Goal: Task Accomplishment & Management: Manage account settings

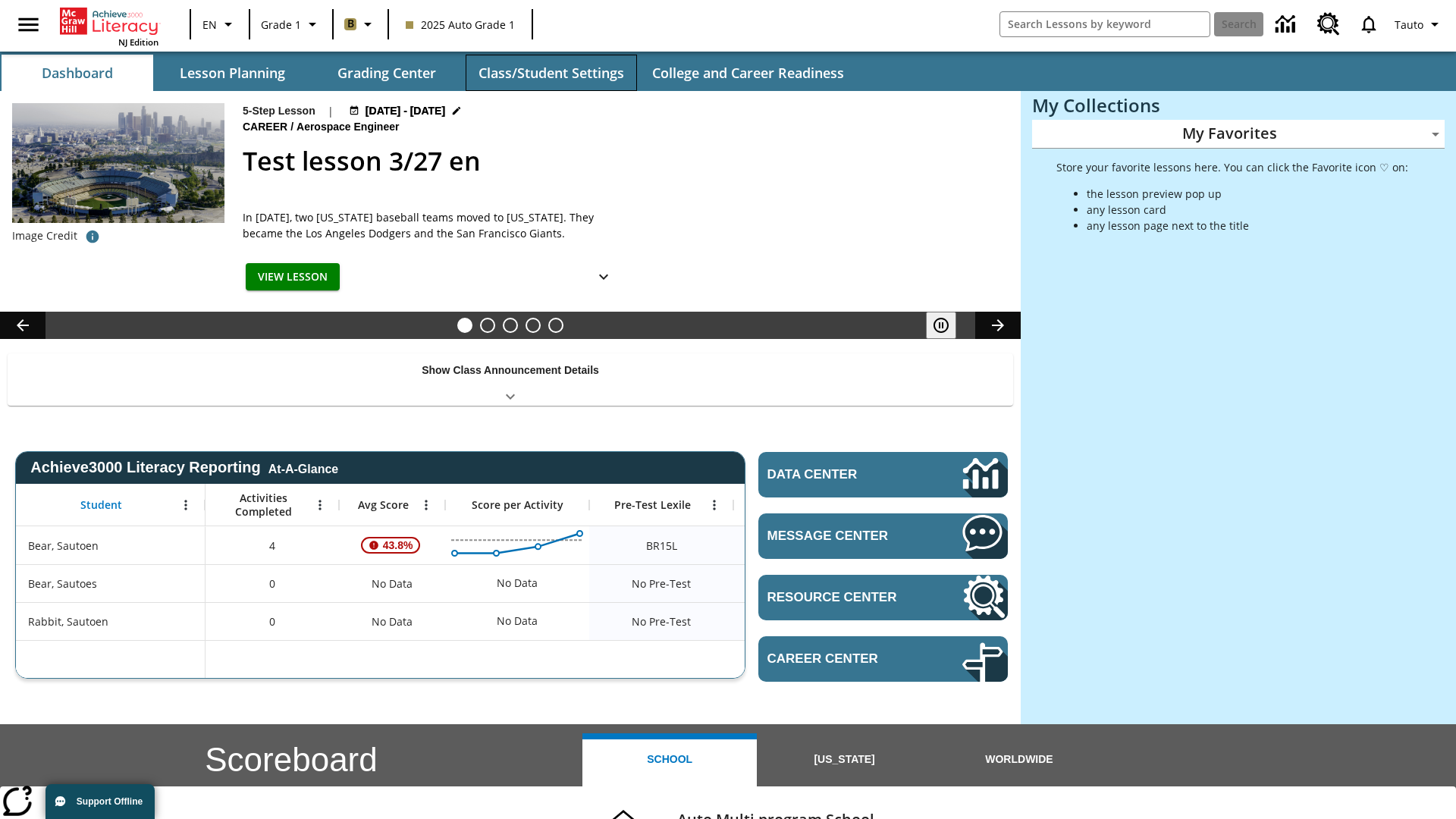
click at [551, 73] on button "Class/Student Settings" at bounding box center [551, 73] width 171 height 37
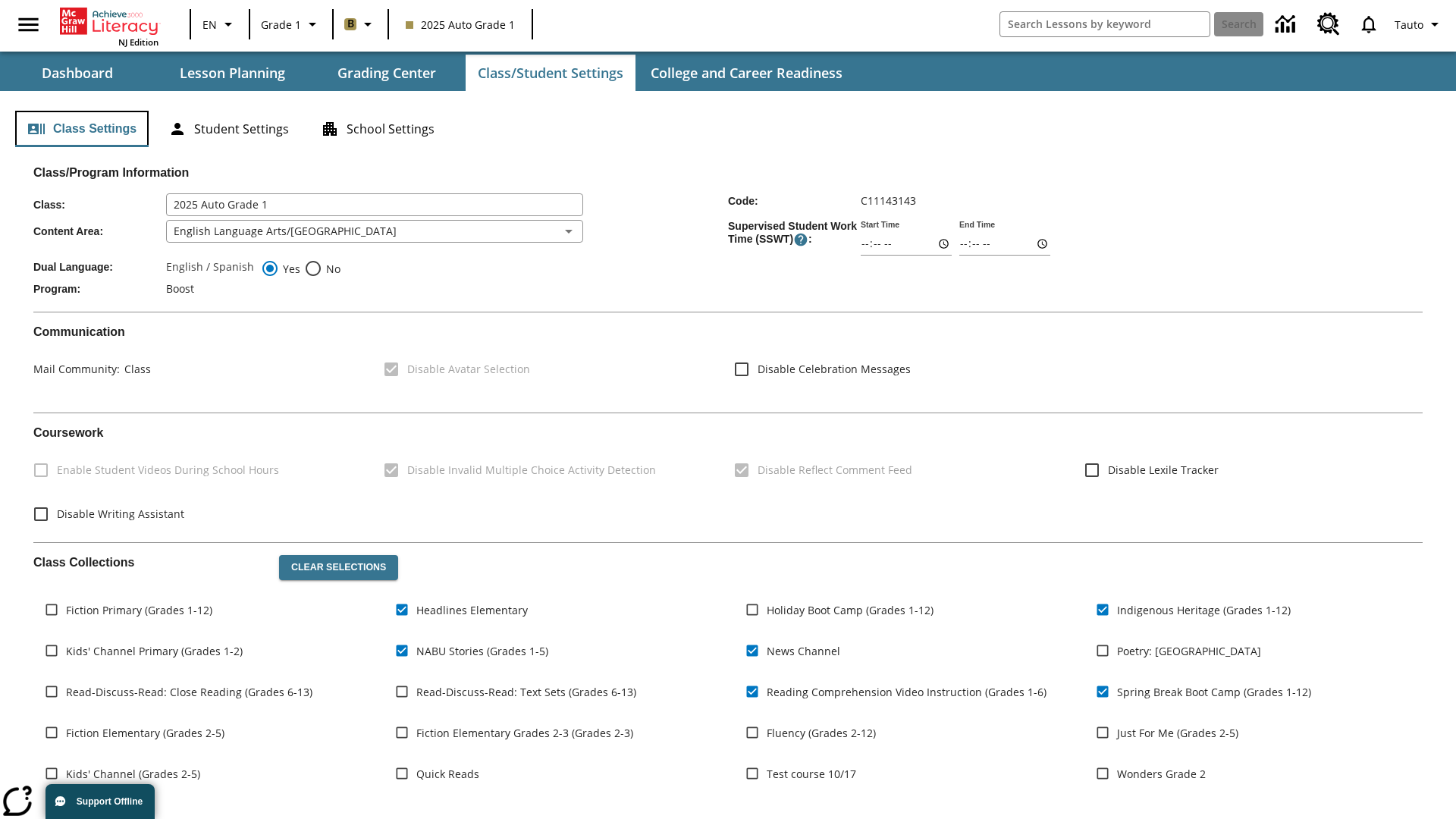
click at [82, 129] on button "Class Settings" at bounding box center [82, 129] width 134 height 37
click at [138, 609] on span "Fiction Primary (Grades 1-12)" at bounding box center [139, 609] width 146 height 16
click at [66, 609] on input "Fiction Primary (Grades 1-12)" at bounding box center [52, 609] width 29 height 29
checkbox input "true"
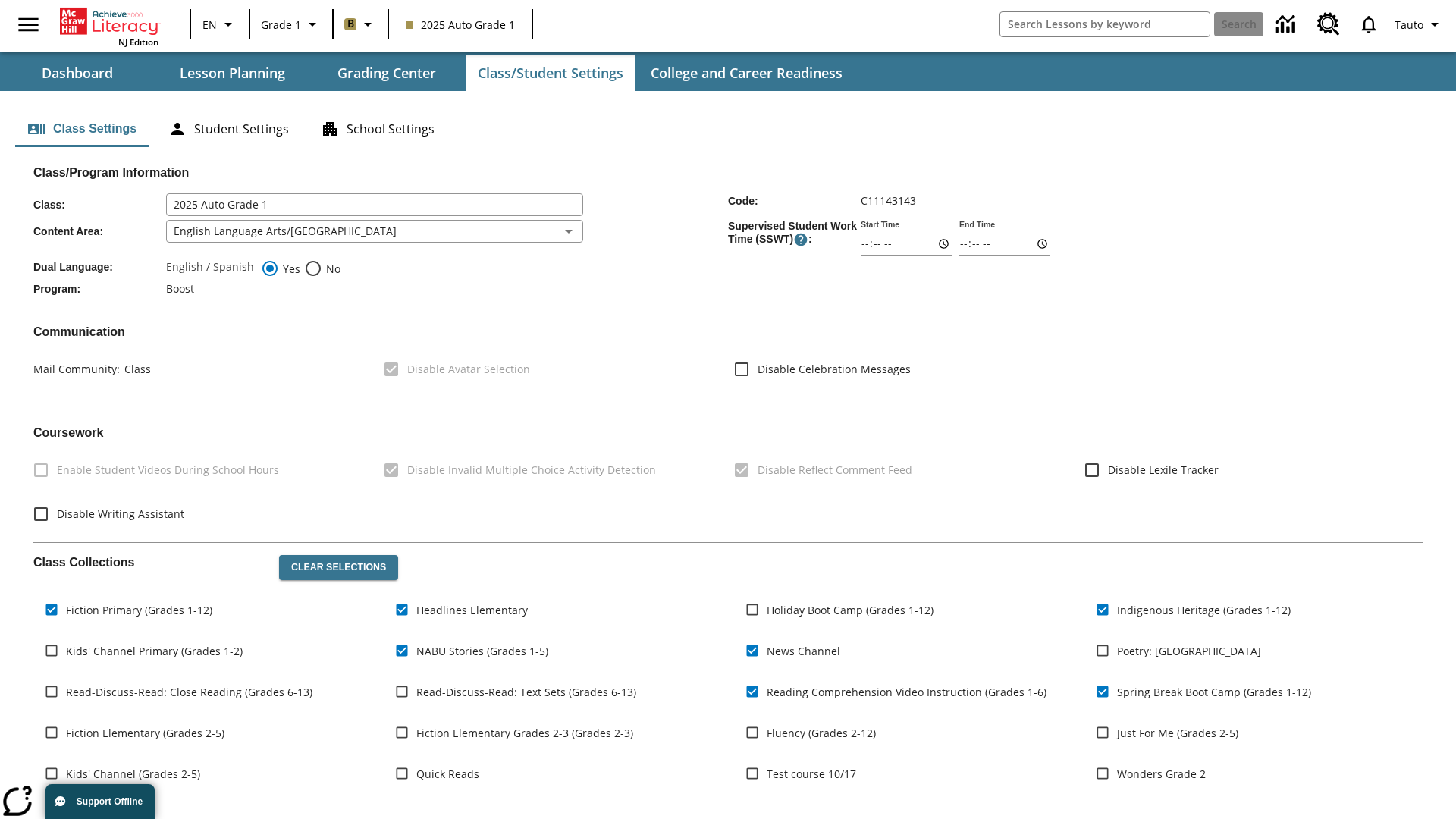
scroll to position [222, 0]
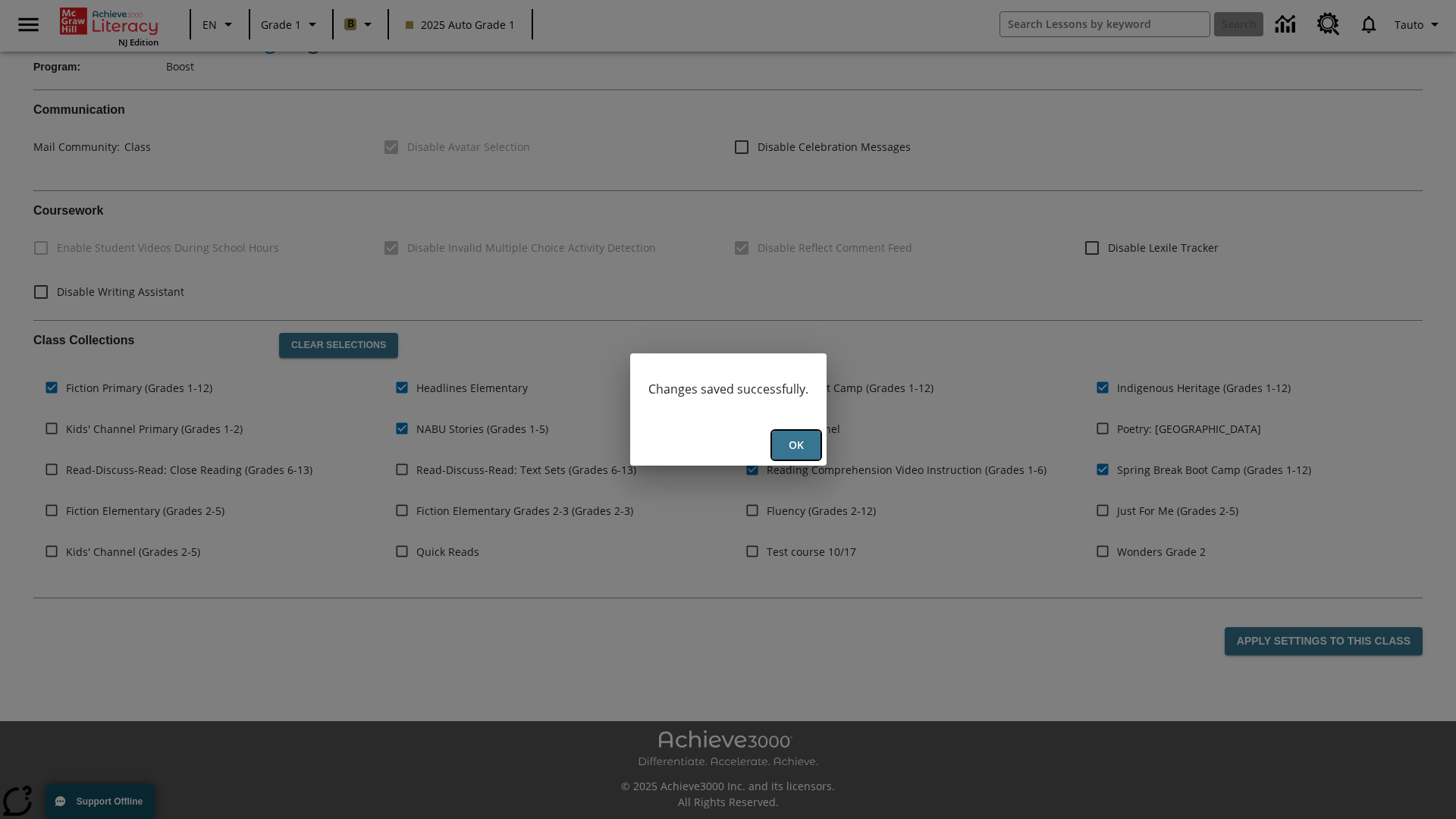
click at [796, 445] on button "Ok" at bounding box center [796, 445] width 48 height 30
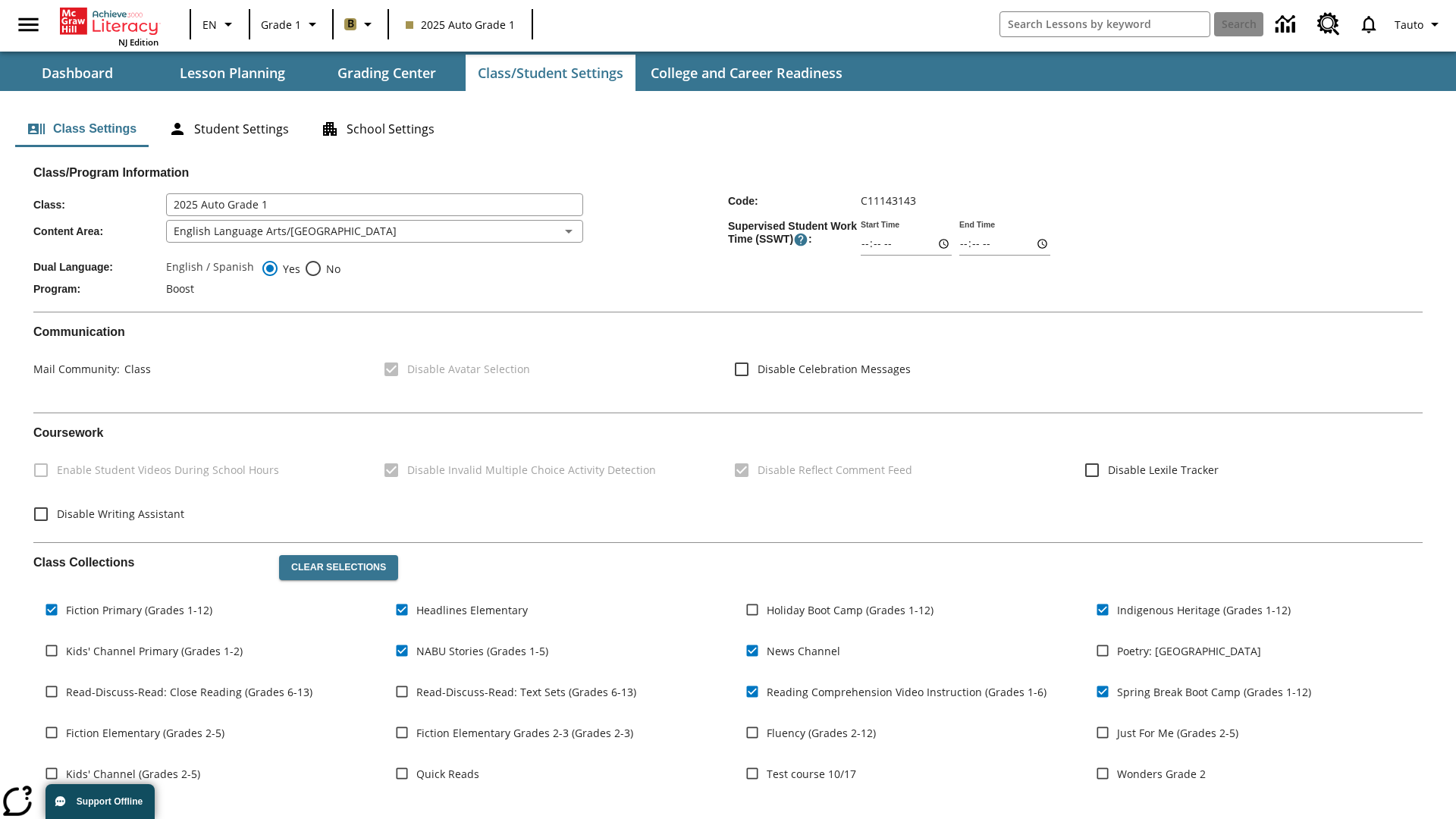
scroll to position [222, 0]
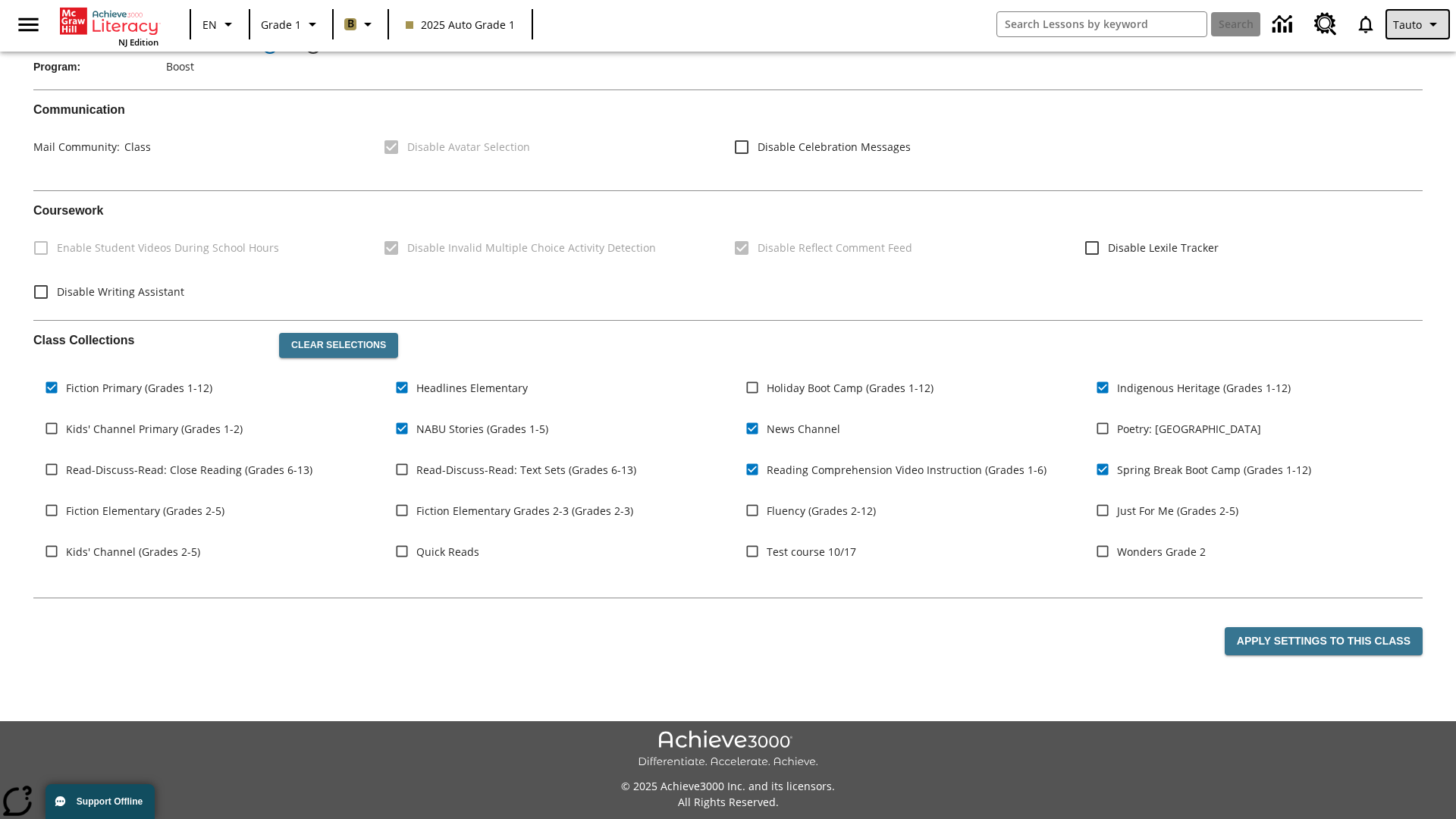
click at [1419, 24] on span "Tauto" at bounding box center [1407, 24] width 29 height 16
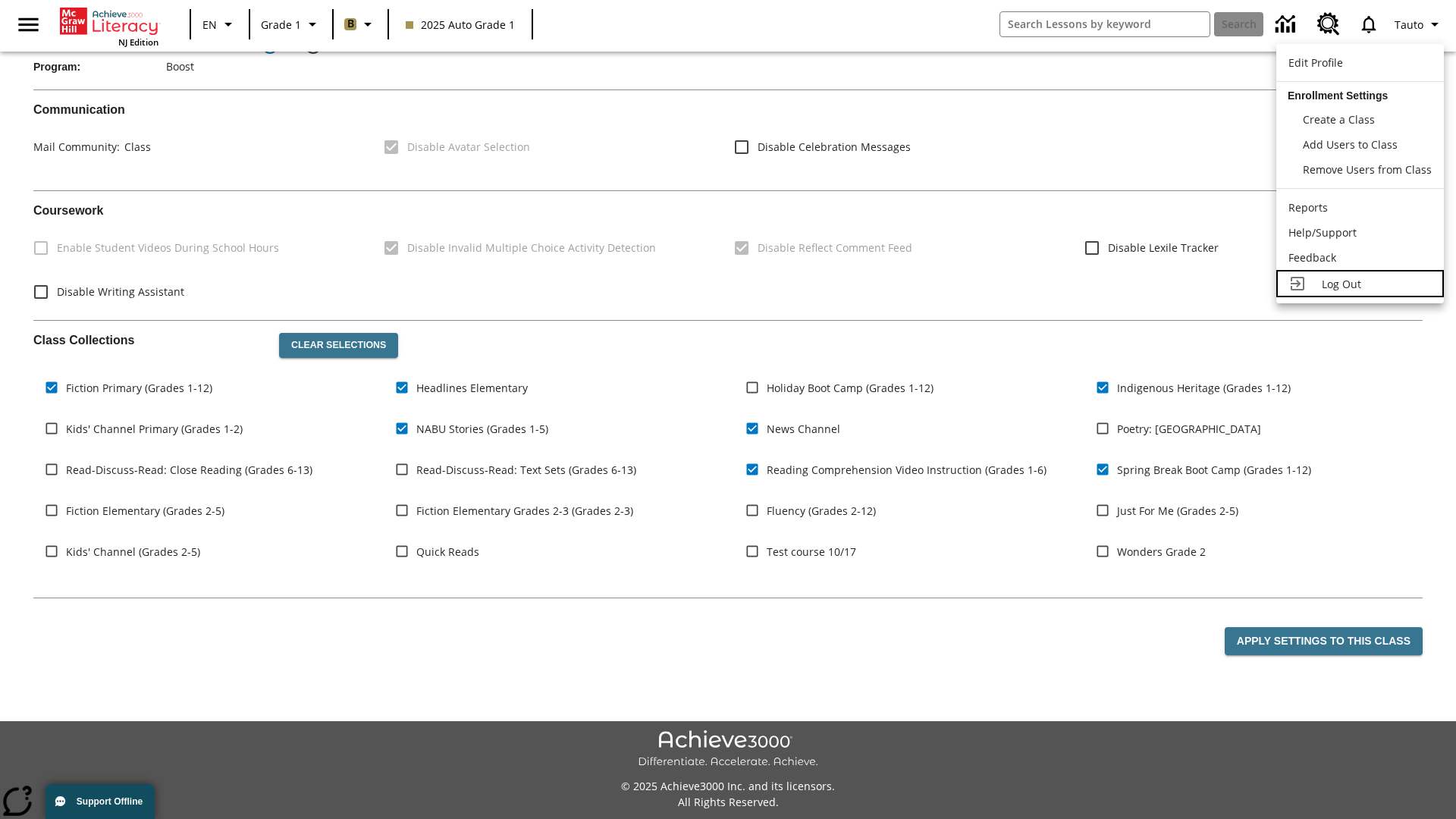
click at [1359, 284] on span "Log Out" at bounding box center [1341, 284] width 39 height 14
